Goal: Task Accomplishment & Management: Manage account settings

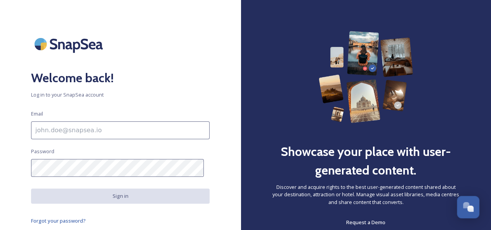
click at [173, 125] on input at bounding box center [120, 131] width 179 height 18
click at [171, 139] on div "Welcome back! Log in to your SnapSea account Email Password Sign in Forgot your…" at bounding box center [120, 115] width 241 height 168
click at [170, 134] on input at bounding box center [120, 131] width 179 height 18
click at [116, 132] on input at bounding box center [120, 131] width 179 height 18
paste input "af9f69c3-2770-4500-8ed9-7915a4145442"
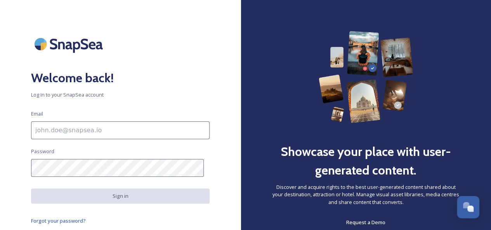
type input "af9f69c3-2770-4500-8ed9-7915a4145442"
drag, startPoint x: 161, startPoint y: 130, endPoint x: 0, endPoint y: 143, distance: 161.3
click at [0, 143] on div "Welcome back! Log in to your SnapSea account Email af9f69c3-2770-4500-8ed9-7915…" at bounding box center [120, 115] width 241 height 168
click at [70, 222] on span "Forgot your password?" at bounding box center [58, 221] width 55 height 7
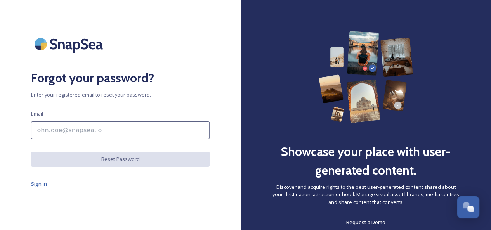
click at [146, 130] on input at bounding box center [120, 131] width 179 height 18
click at [146, 133] on input at bounding box center [120, 131] width 179 height 18
paste input "mailto:vasilina.krivtsova@fstravel.com"
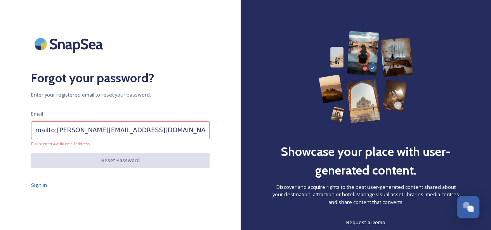
drag, startPoint x: 53, startPoint y: 130, endPoint x: 26, endPoint y: 132, distance: 27.2
click at [26, 132] on div "Forgot your password? Enter your registered email to reset your password. Email…" at bounding box center [120, 115] width 241 height 168
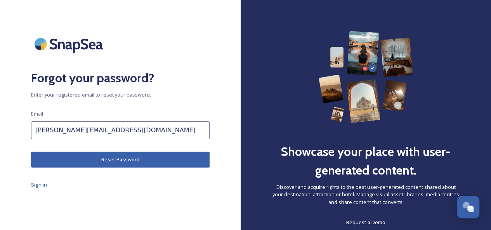
type input "vasilina.krivtsova@fstravel.com"
click at [65, 150] on div "Forgot your password? Enter your registered email to reset your password. Email…" at bounding box center [120, 115] width 241 height 168
click at [76, 158] on button "Reset Password" at bounding box center [120, 160] width 179 height 16
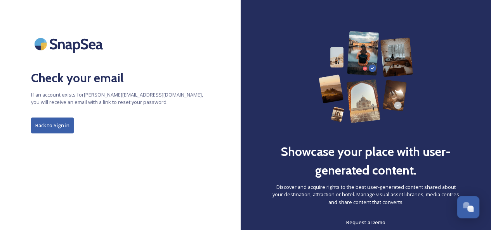
click at [58, 124] on button "Back to Sign in" at bounding box center [52, 126] width 43 height 16
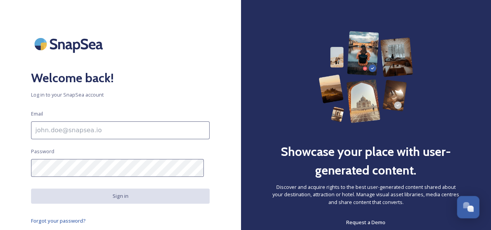
click at [86, 132] on input at bounding box center [120, 131] width 179 height 18
click at [54, 132] on input at bounding box center [120, 131] width 179 height 18
paste input "mailto:vasilina.krivtsova@fstravel.com"
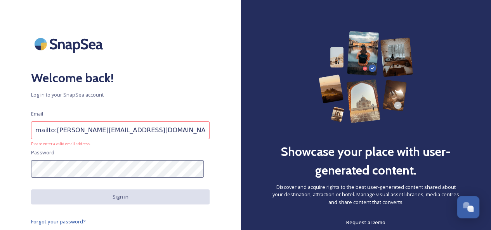
drag, startPoint x: 50, startPoint y: 131, endPoint x: 22, endPoint y: 140, distance: 29.1
click at [22, 139] on div "Welcome back! Log in to your SnapSea account Email mailto:vasilina.krivtsova@fs…" at bounding box center [120, 115] width 241 height 168
type input "vasilina.krivtsova@fstravel.com"
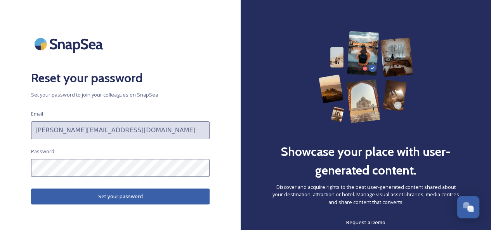
click at [127, 196] on button "Set your password" at bounding box center [120, 197] width 179 height 16
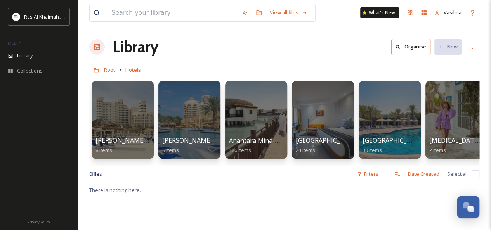
scroll to position [2, 0]
